Goal: Find specific page/section: Find specific page/section

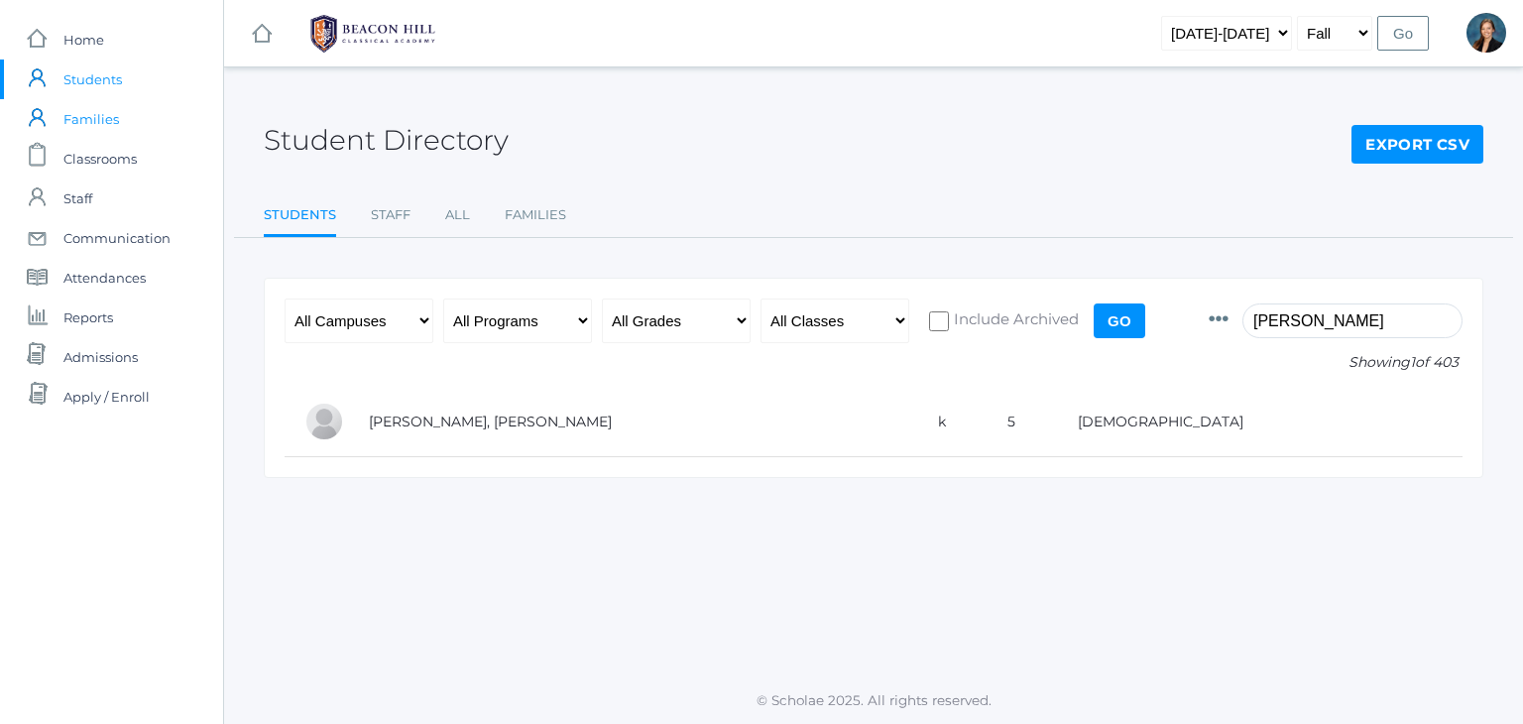
click at [88, 120] on span "Families" at bounding box center [91, 119] width 56 height 40
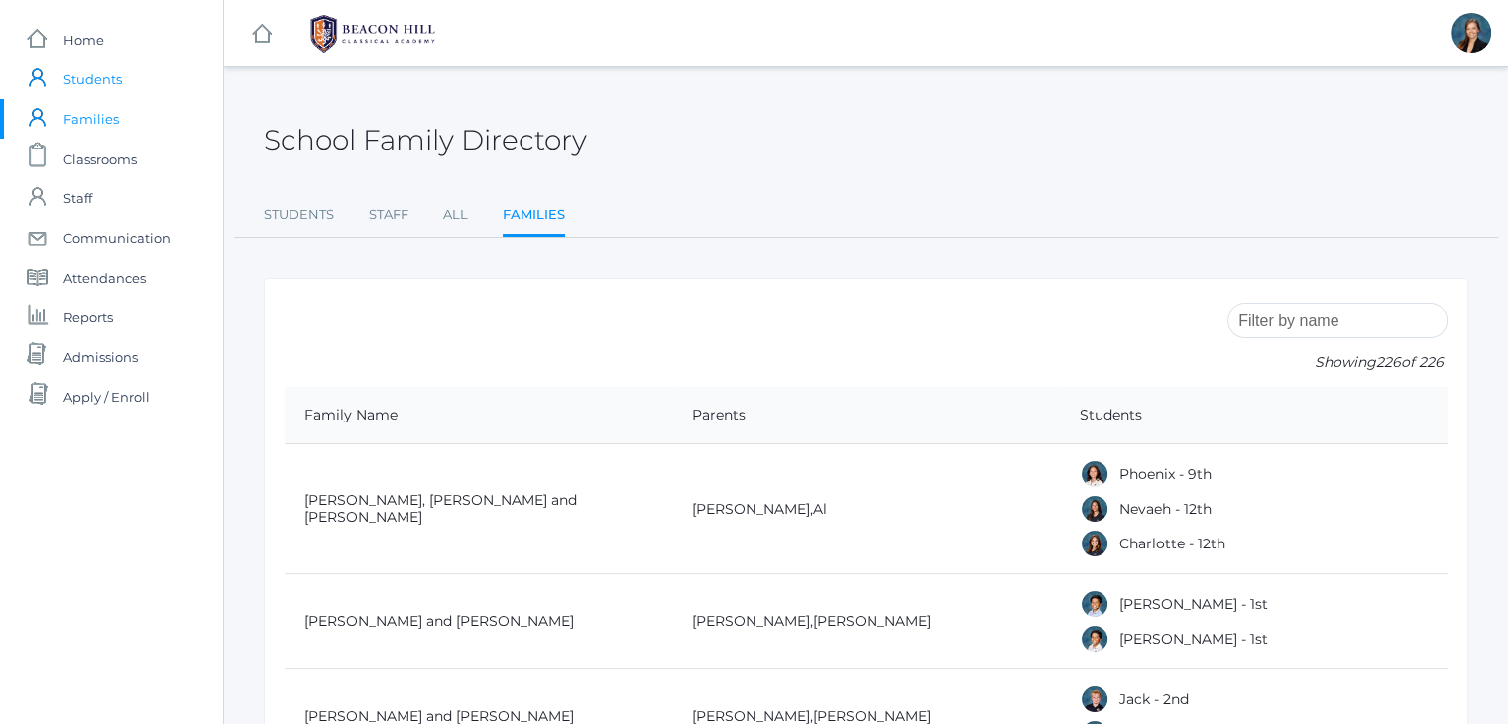
click at [95, 75] on span "Students" at bounding box center [92, 79] width 58 height 40
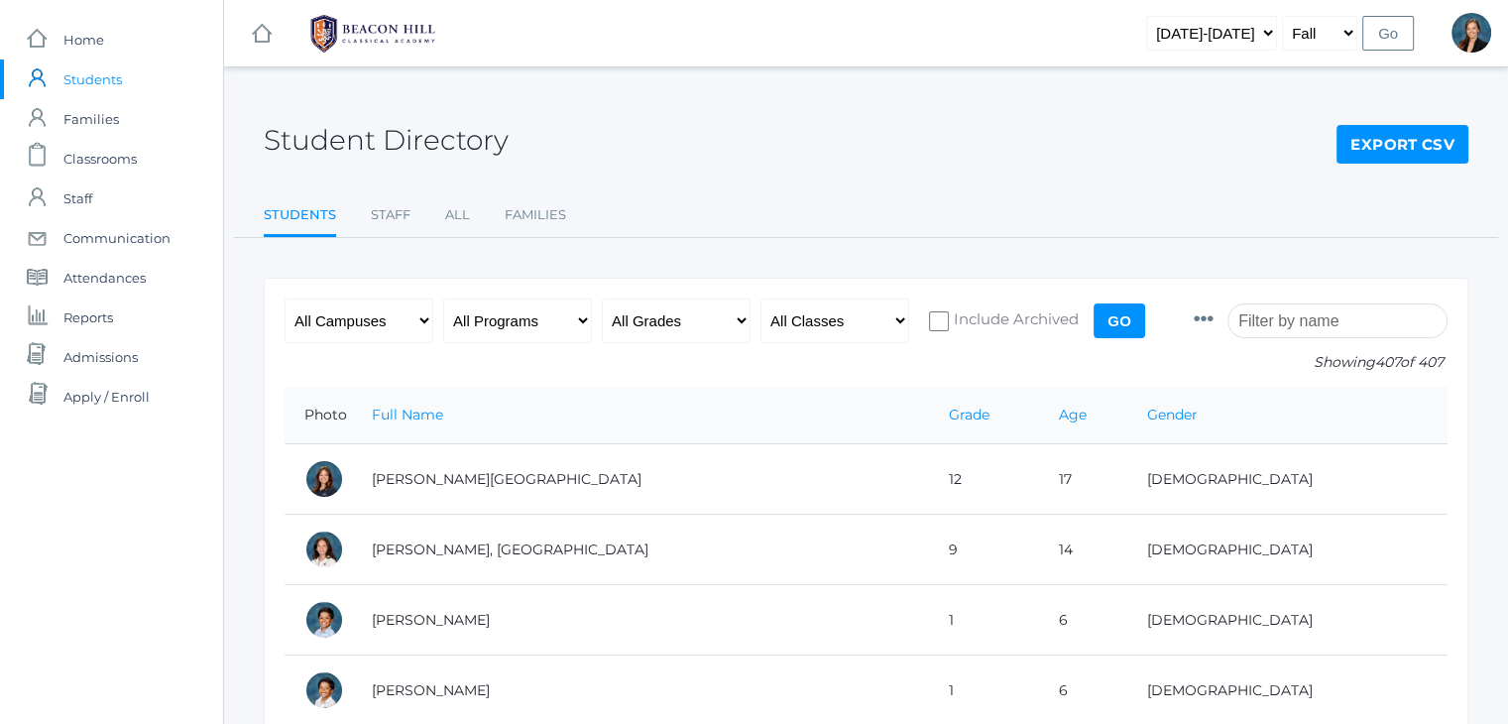
click at [821, 110] on div "Student Directory Export CSV" at bounding box center [866, 128] width 1204 height 73
click at [1335, 317] on input "search" at bounding box center [1337, 320] width 220 height 35
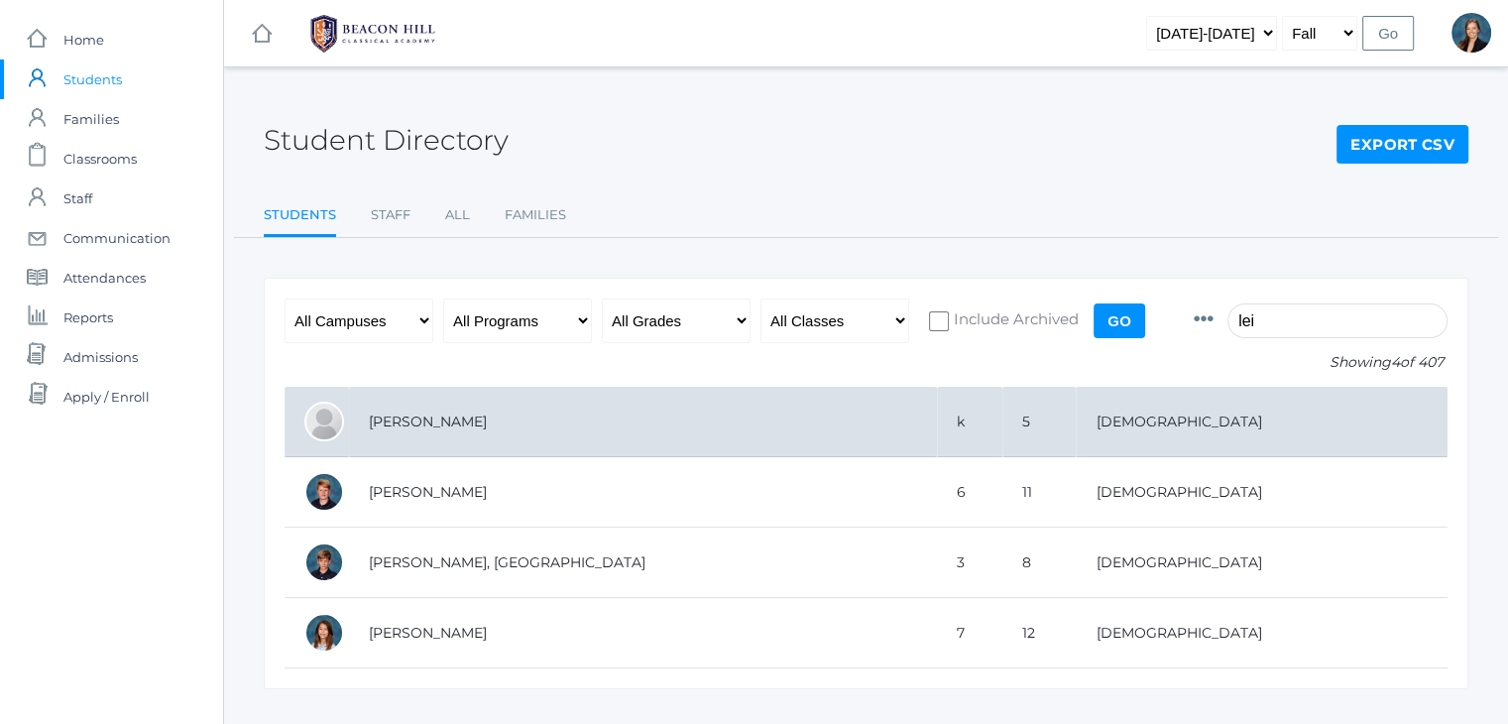
type input "lei"
click at [735, 429] on td "[PERSON_NAME]" at bounding box center [643, 422] width 588 height 70
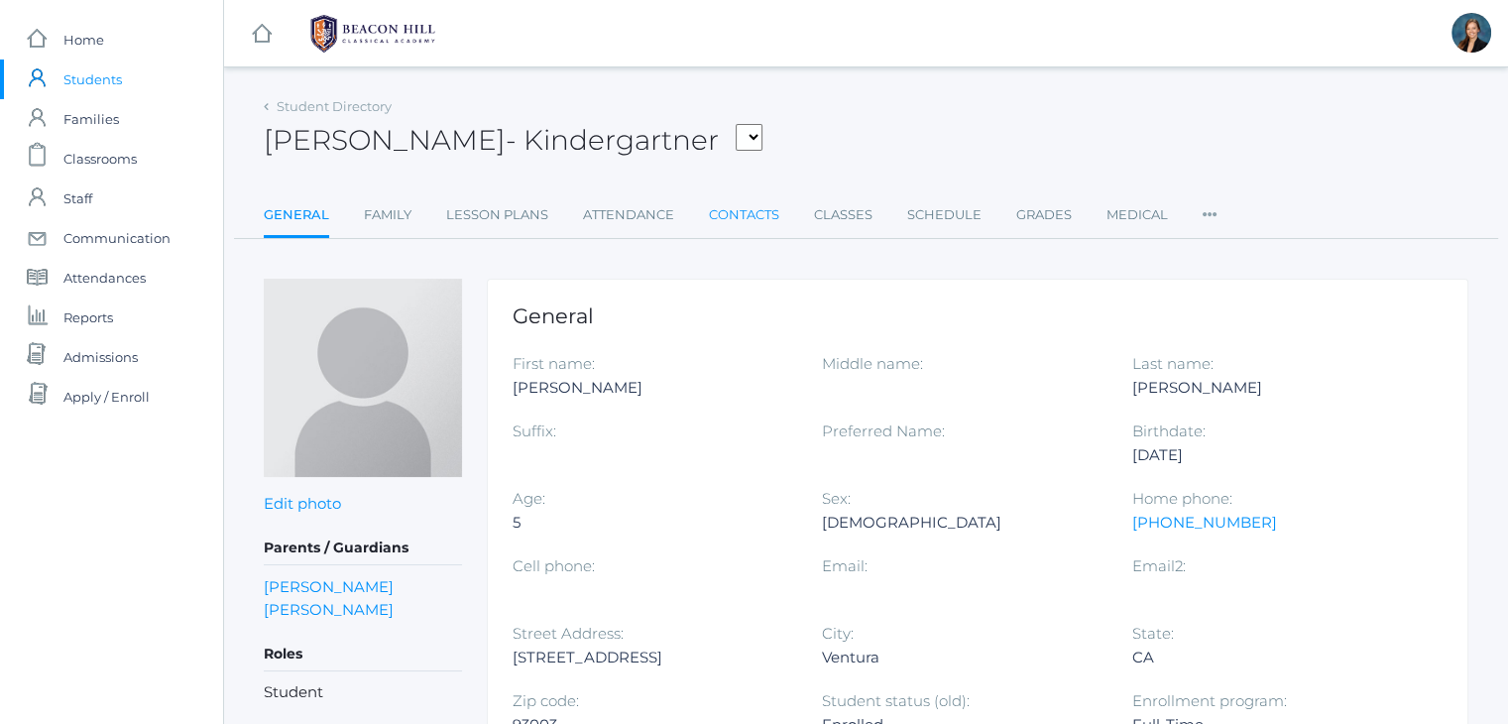
click at [726, 216] on link "Contacts" at bounding box center [744, 215] width 70 height 40
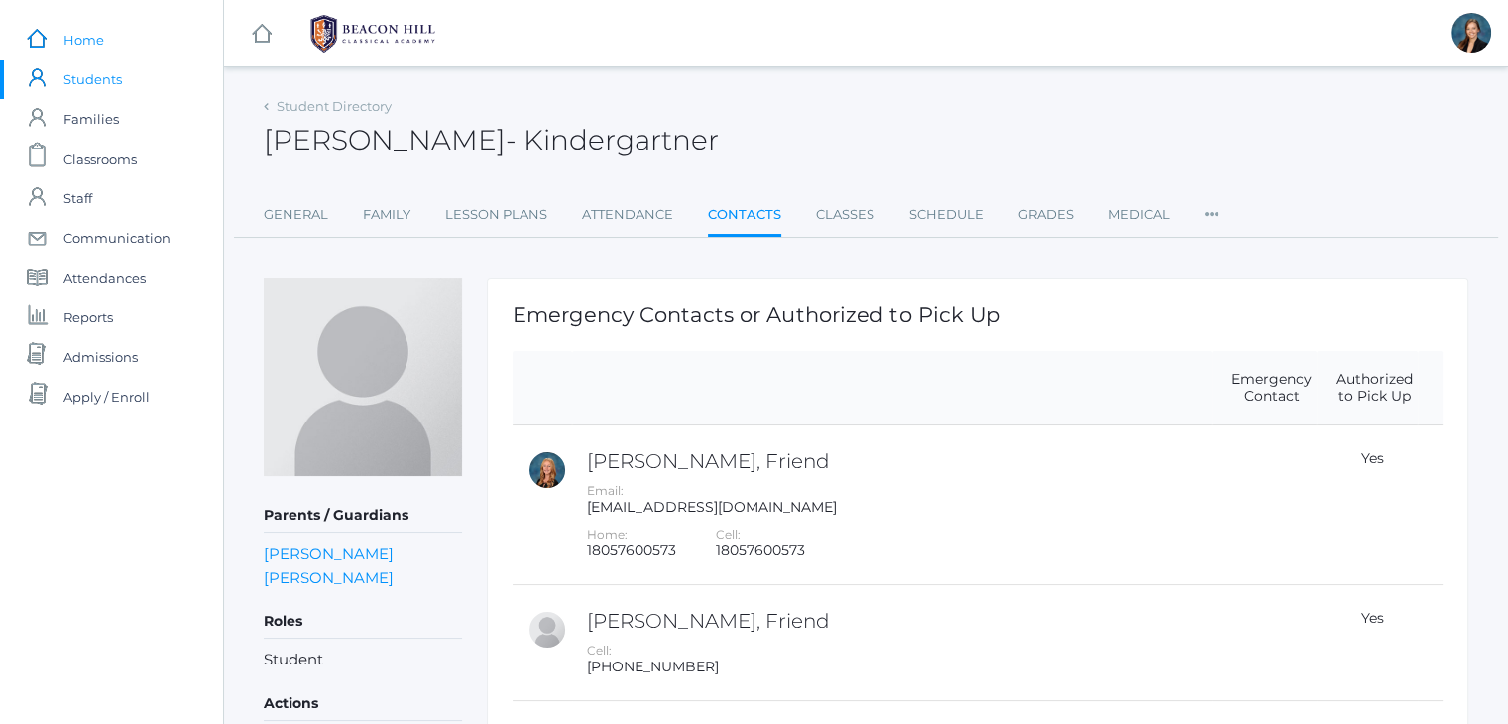
click at [78, 43] on span "Home" at bounding box center [83, 40] width 41 height 40
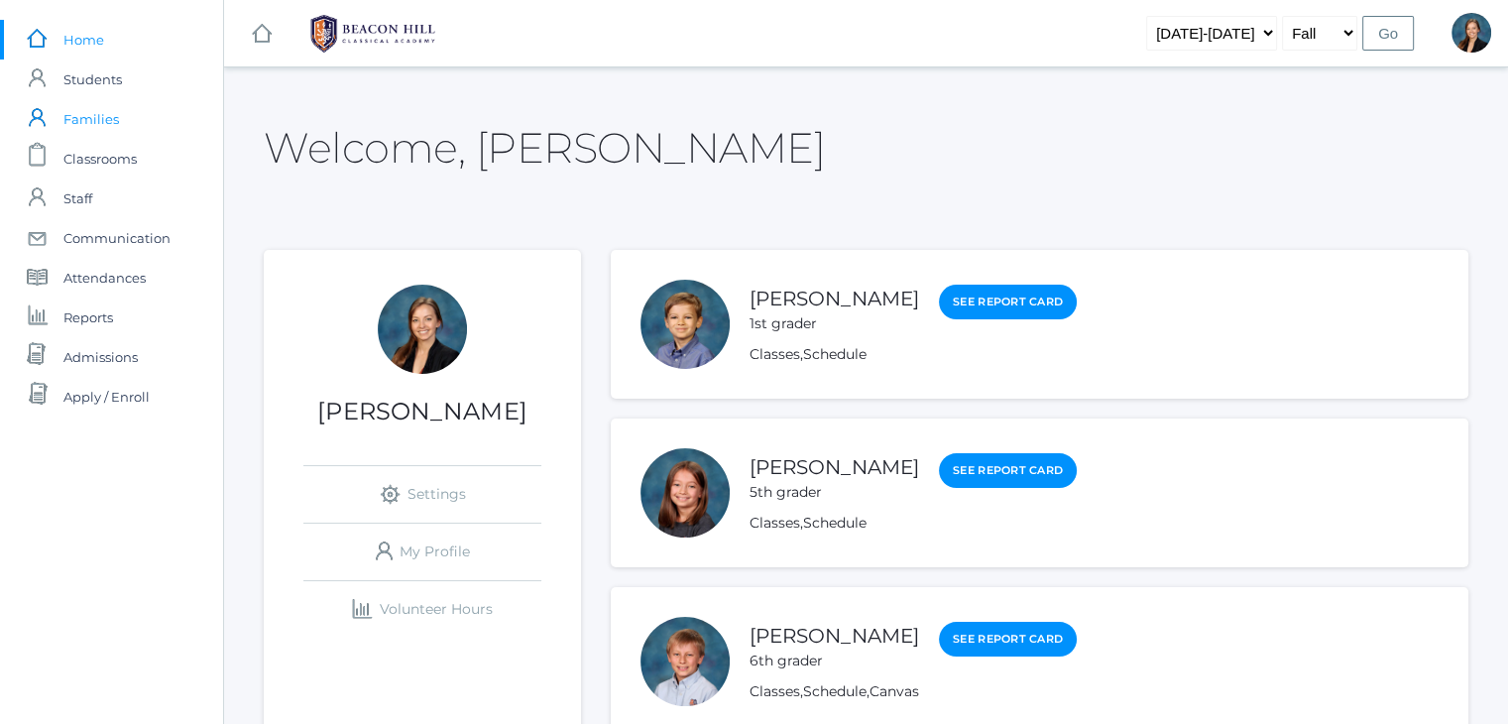
click at [94, 119] on span "Families" at bounding box center [91, 119] width 56 height 40
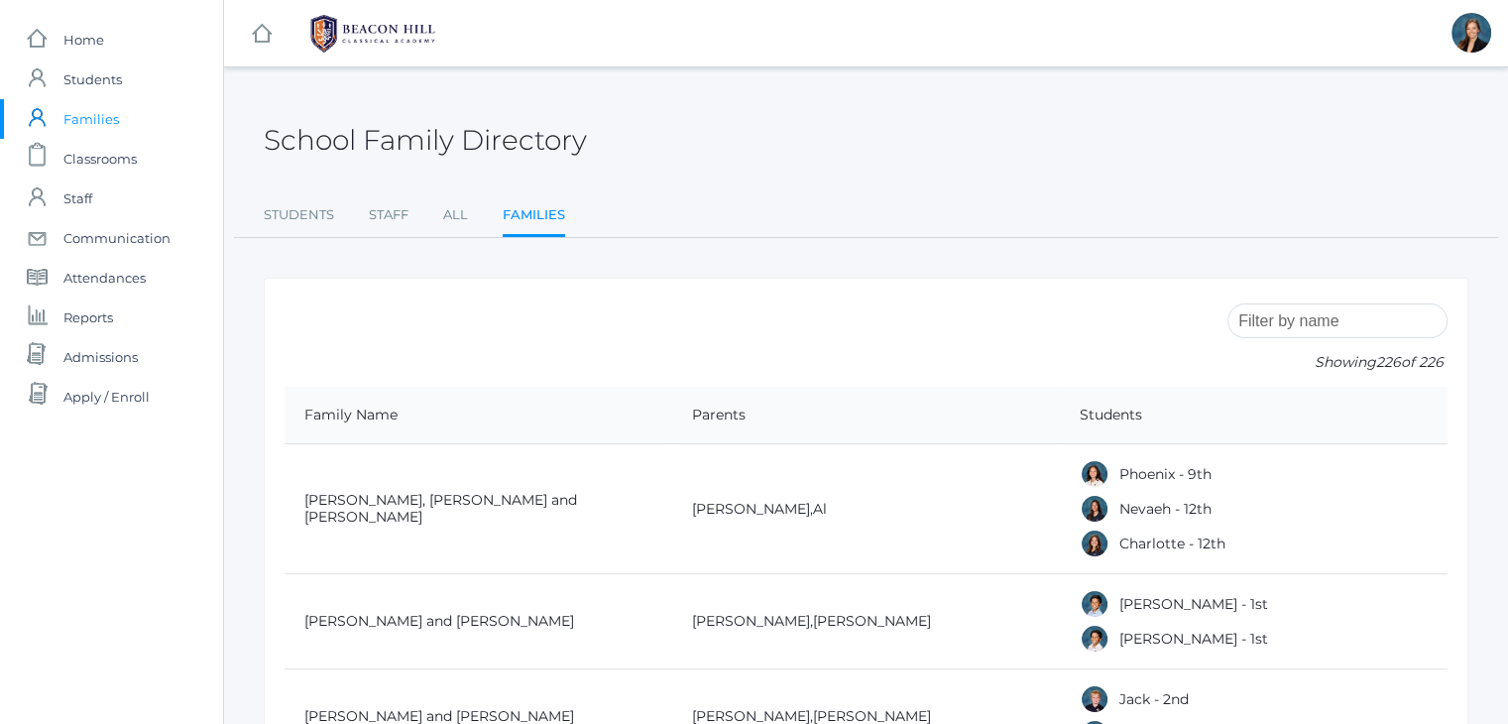
click at [798, 180] on div "School Family Directory Students Staff All Families Students Staff All Families" at bounding box center [866, 165] width 1204 height 146
click at [854, 193] on div "School Family Directory Students Staff All Families Students Staff All Families" at bounding box center [866, 165] width 1204 height 146
